Goal: Check status: Check status

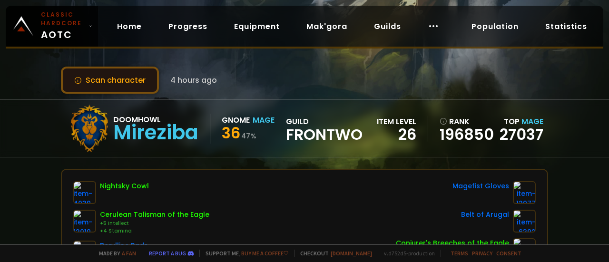
click at [104, 82] on button "Scan character" at bounding box center [110, 80] width 98 height 27
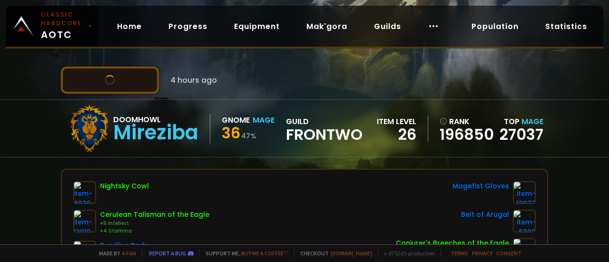
click at [104, 82] on button "Scan character" at bounding box center [110, 80] width 98 height 27
click at [119, 78] on button "Scan character" at bounding box center [110, 80] width 98 height 27
click at [117, 81] on button "Scan character" at bounding box center [110, 80] width 98 height 27
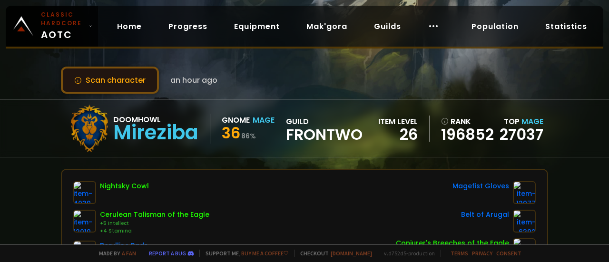
click at [129, 85] on button "Scan character" at bounding box center [110, 80] width 98 height 27
click at [131, 85] on button "Scan character" at bounding box center [110, 80] width 98 height 27
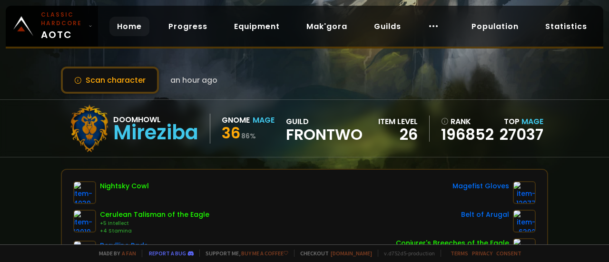
click at [127, 29] on link "Home" at bounding box center [129, 26] width 40 height 19
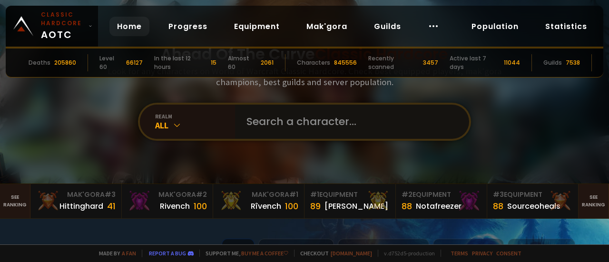
click at [292, 124] on input "text" at bounding box center [349, 122] width 217 height 34
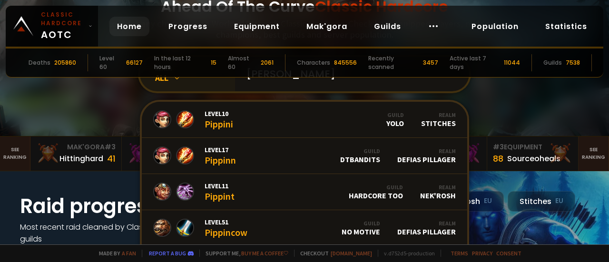
type input "pippin"
click at [177, 79] on icon at bounding box center [177, 78] width 10 height 10
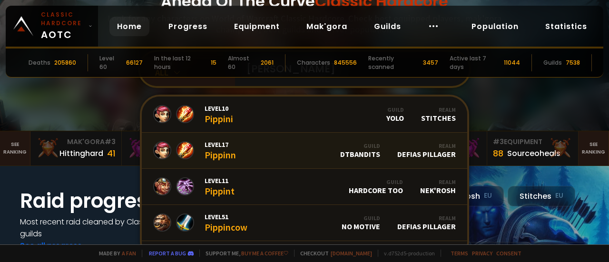
scroll to position [48, 0]
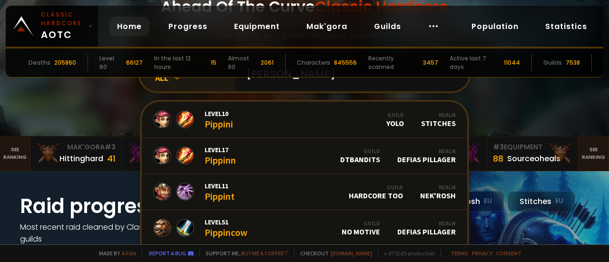
click at [177, 79] on icon at bounding box center [177, 78] width 10 height 10
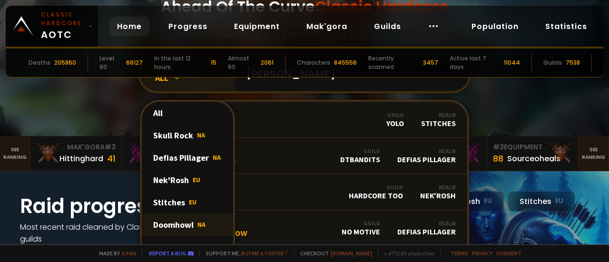
click at [185, 223] on div "Doomhowl NA" at bounding box center [187, 225] width 91 height 22
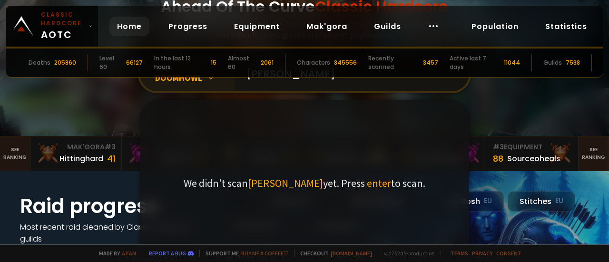
click at [315, 73] on input "pippin" at bounding box center [349, 74] width 217 height 34
